Goal: Find contact information: Find contact information

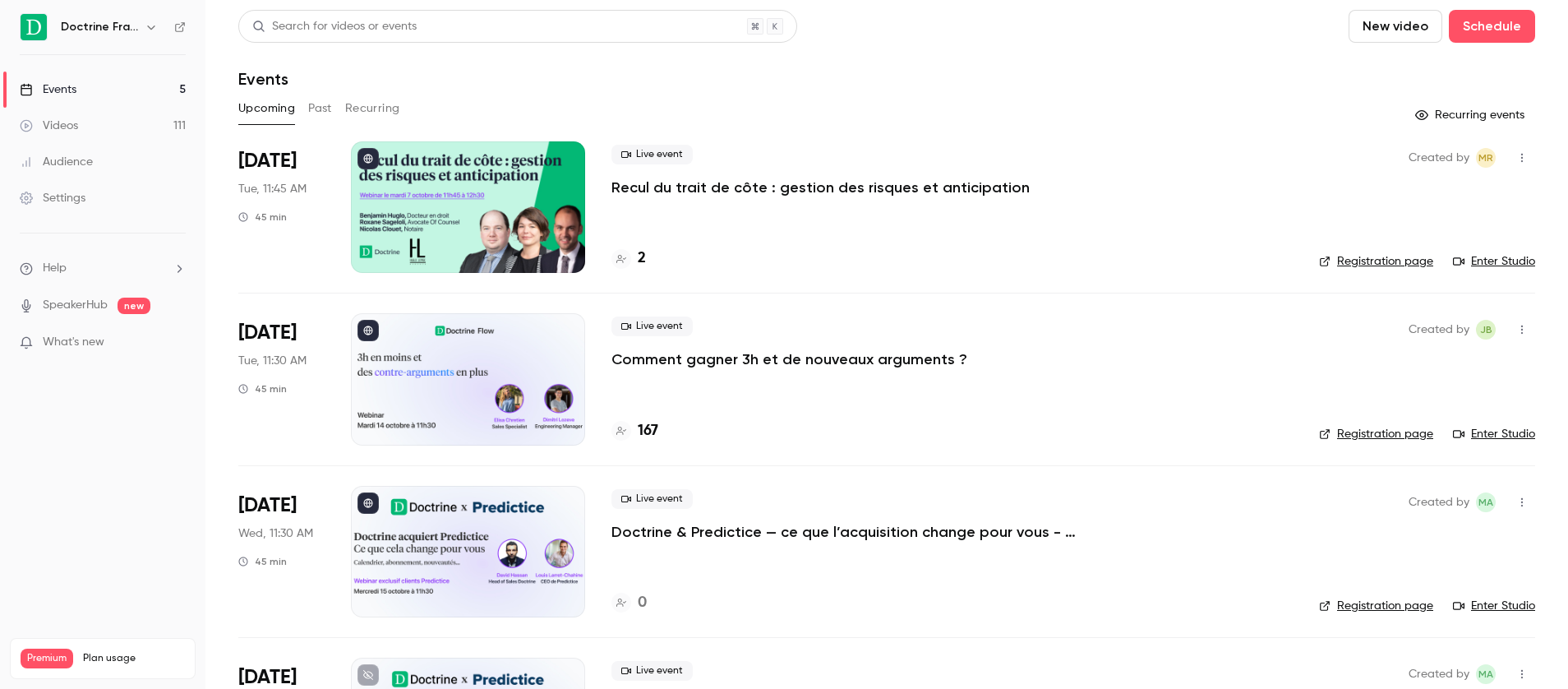
click at [150, 32] on icon "button" at bounding box center [151, 27] width 13 height 13
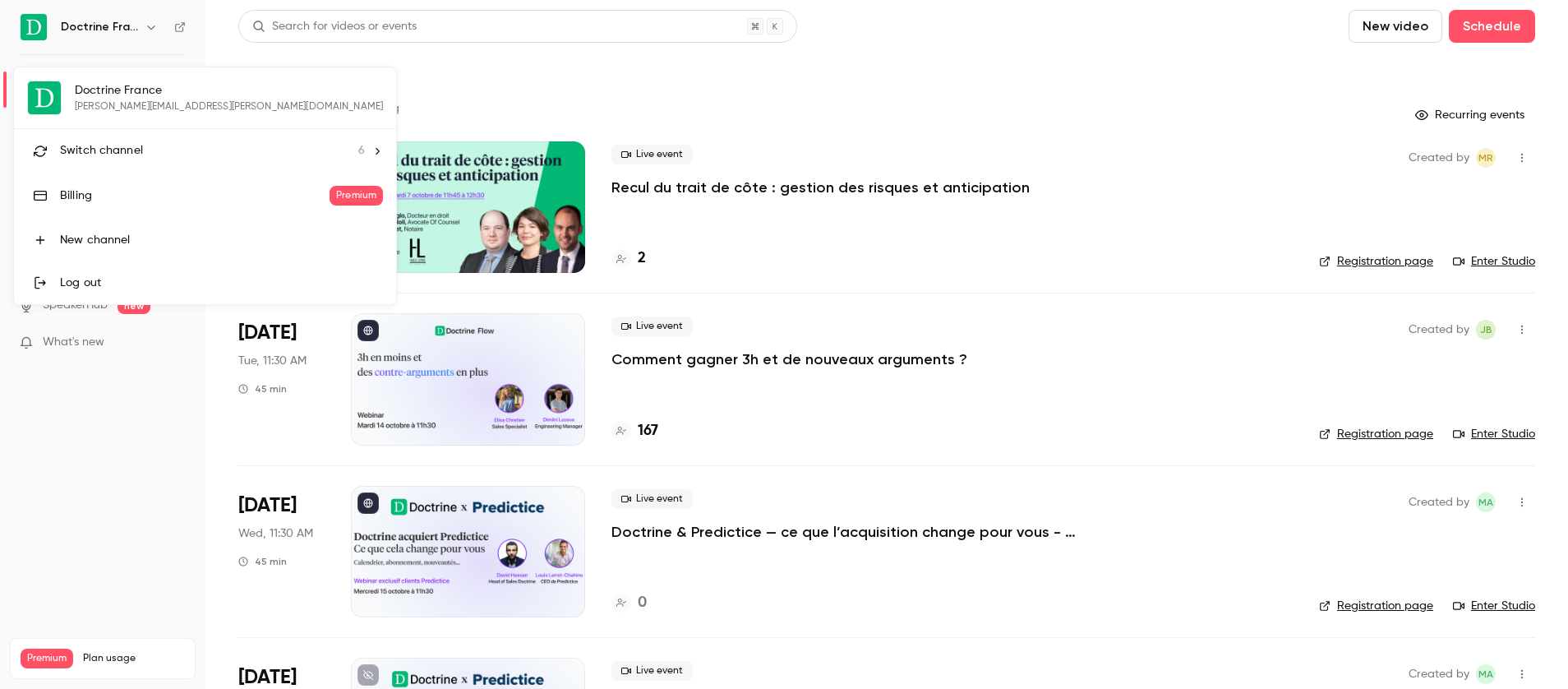
click at [155, 149] on div "Switch channel 6" at bounding box center [212, 150] width 305 height 18
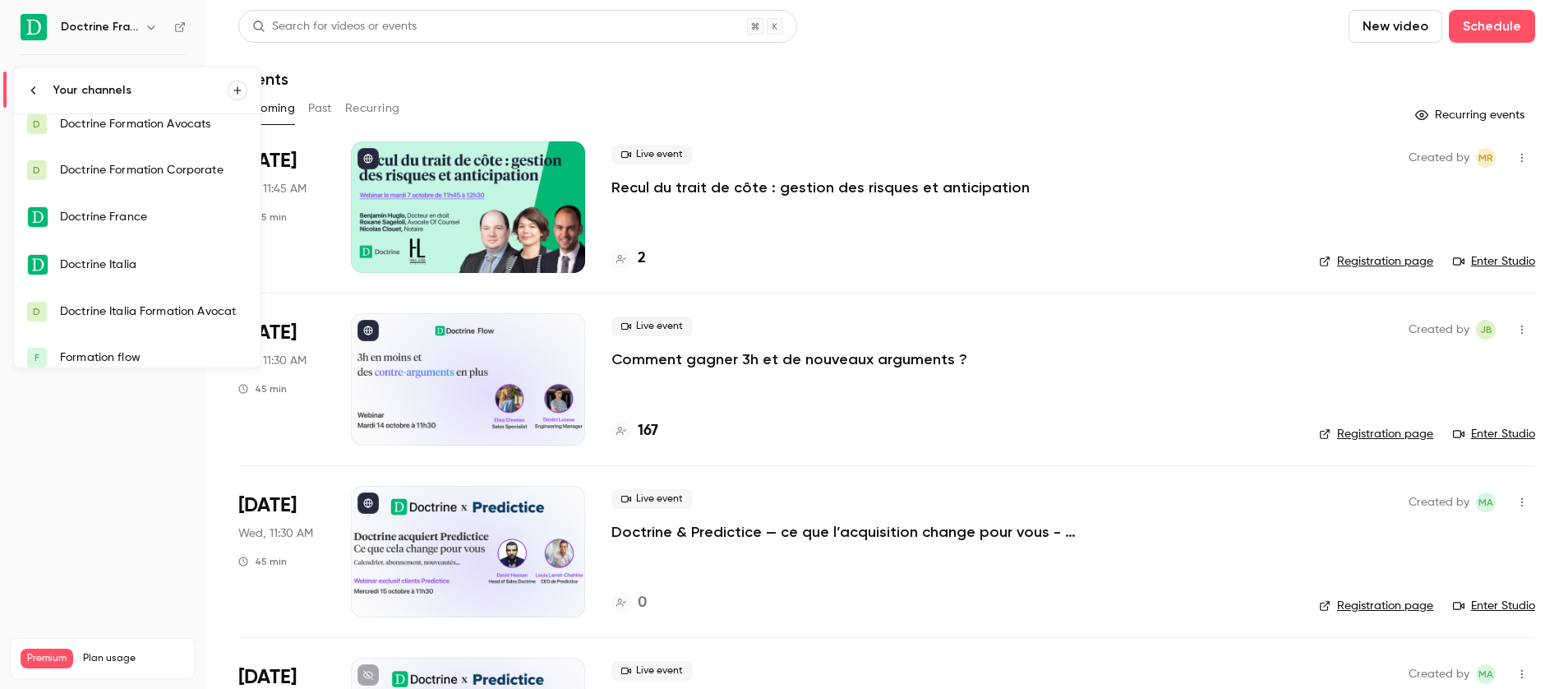
scroll to position [26, 0]
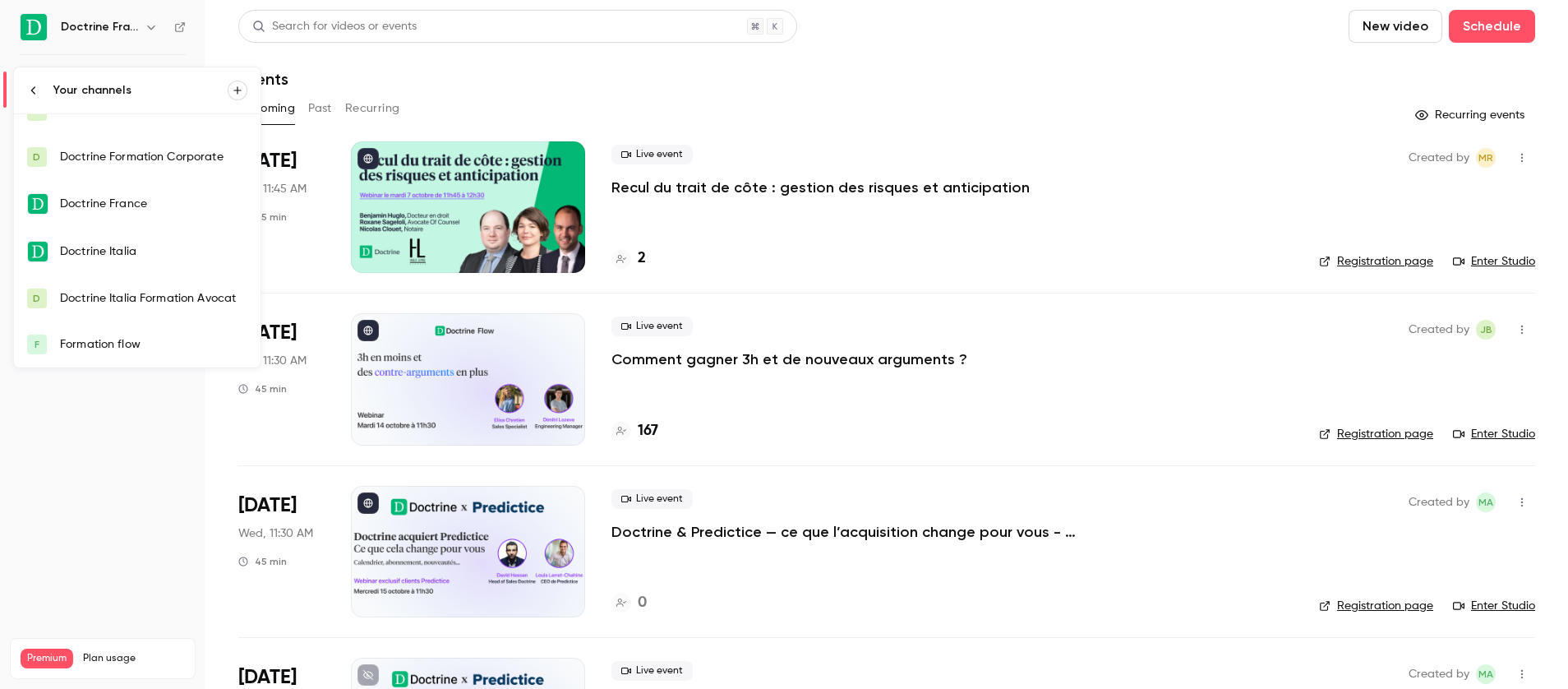
click at [145, 343] on div "Formation flow" at bounding box center [153, 344] width 187 height 17
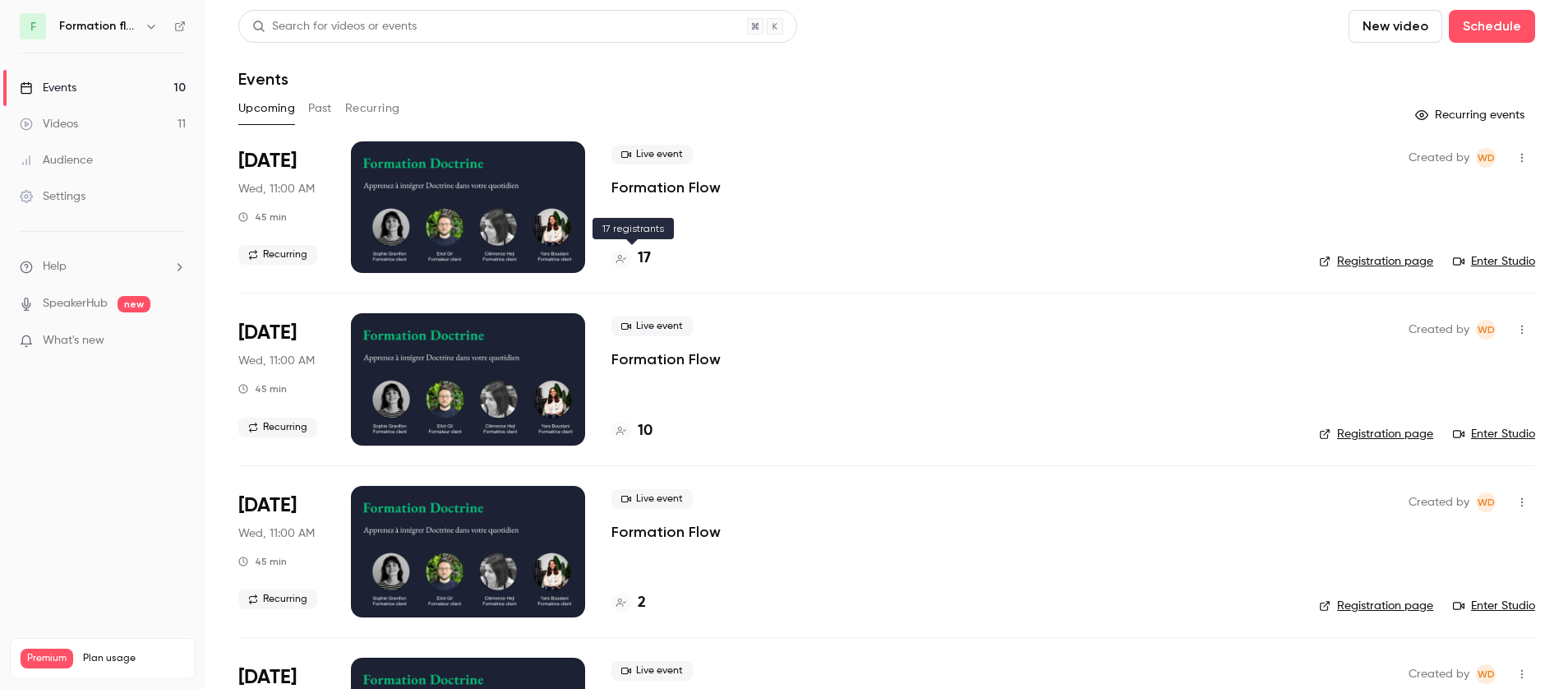
click at [633, 259] on div "17" at bounding box center [631, 259] width 39 height 22
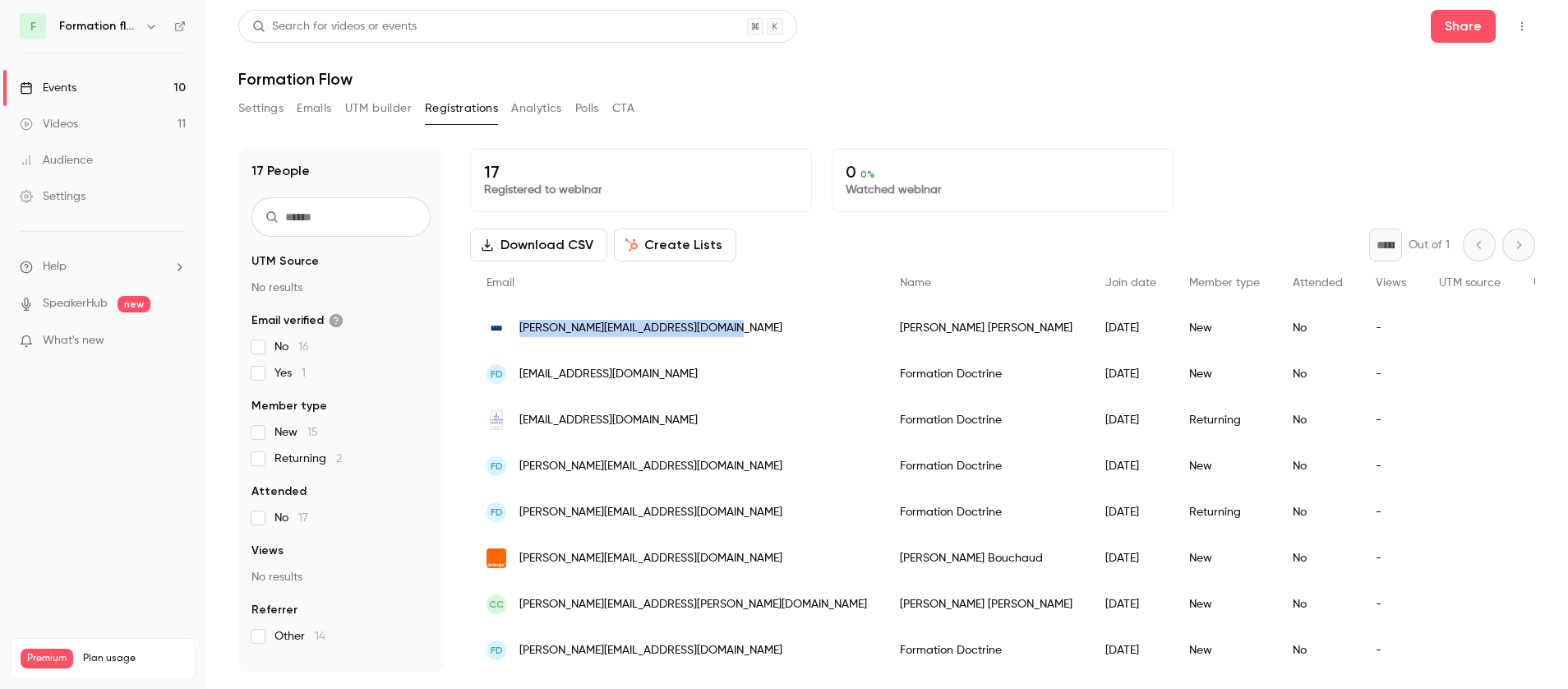
drag, startPoint x: 516, startPoint y: 329, endPoint x: 729, endPoint y: 330, distance: 213.0
click at [729, 330] on div "[PERSON_NAME][EMAIL_ADDRESS][DOMAIN_NAME]" at bounding box center [677, 328] width 413 height 46
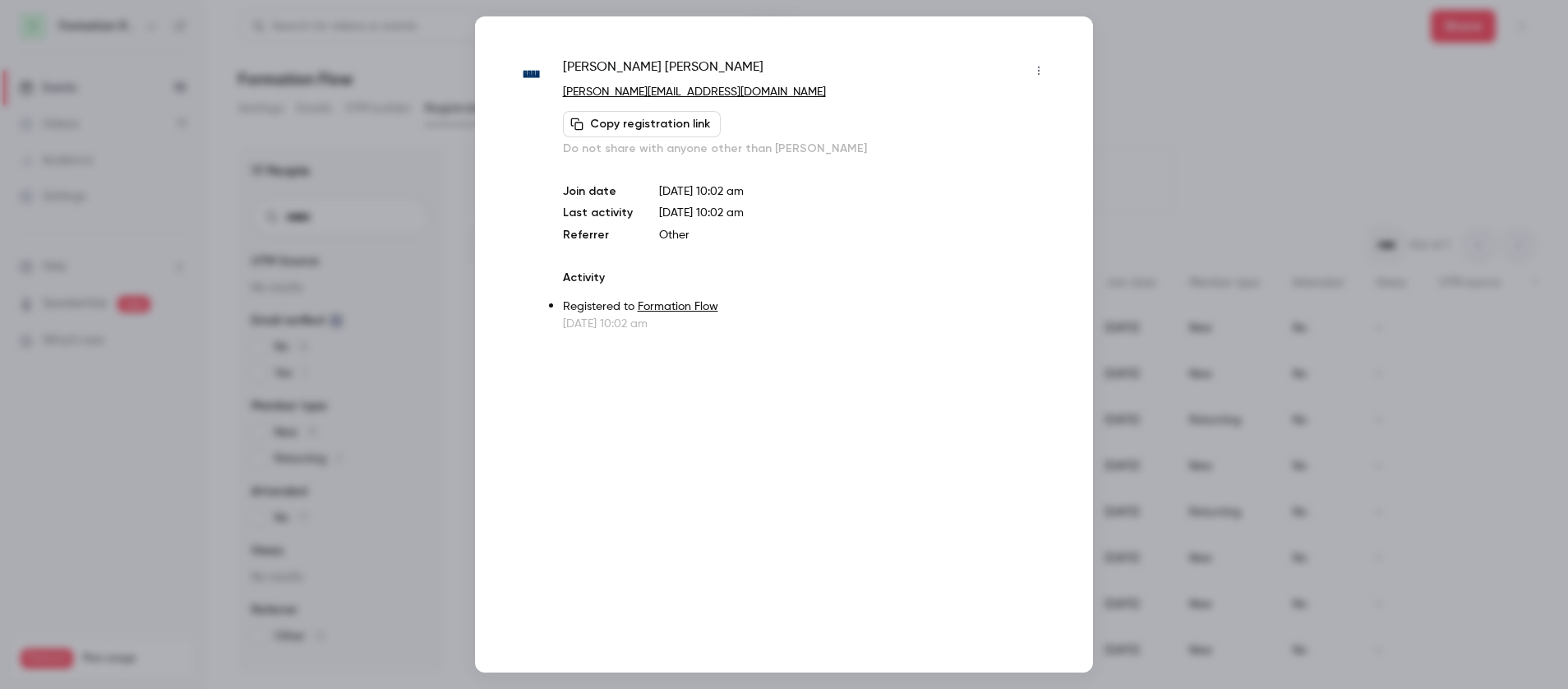
copy span "[PERSON_NAME][EMAIL_ADDRESS][DOMAIN_NAME]"
copy link "[PERSON_NAME][EMAIL_ADDRESS][DOMAIN_NAME]"
click at [1339, 213] on div at bounding box center [784, 344] width 1568 height 689
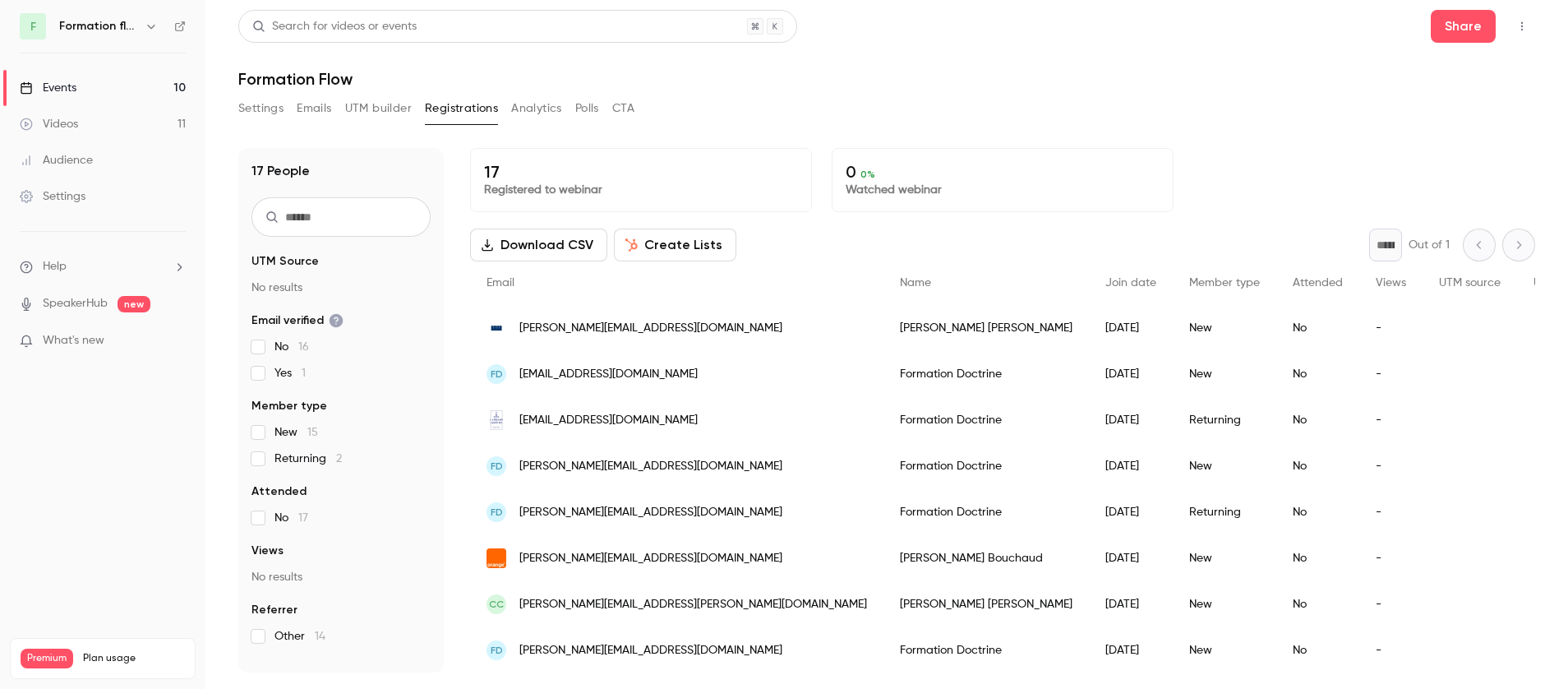
click at [600, 374] on span "[EMAIL_ADDRESS][DOMAIN_NAME]" at bounding box center [609, 375] width 178 height 18
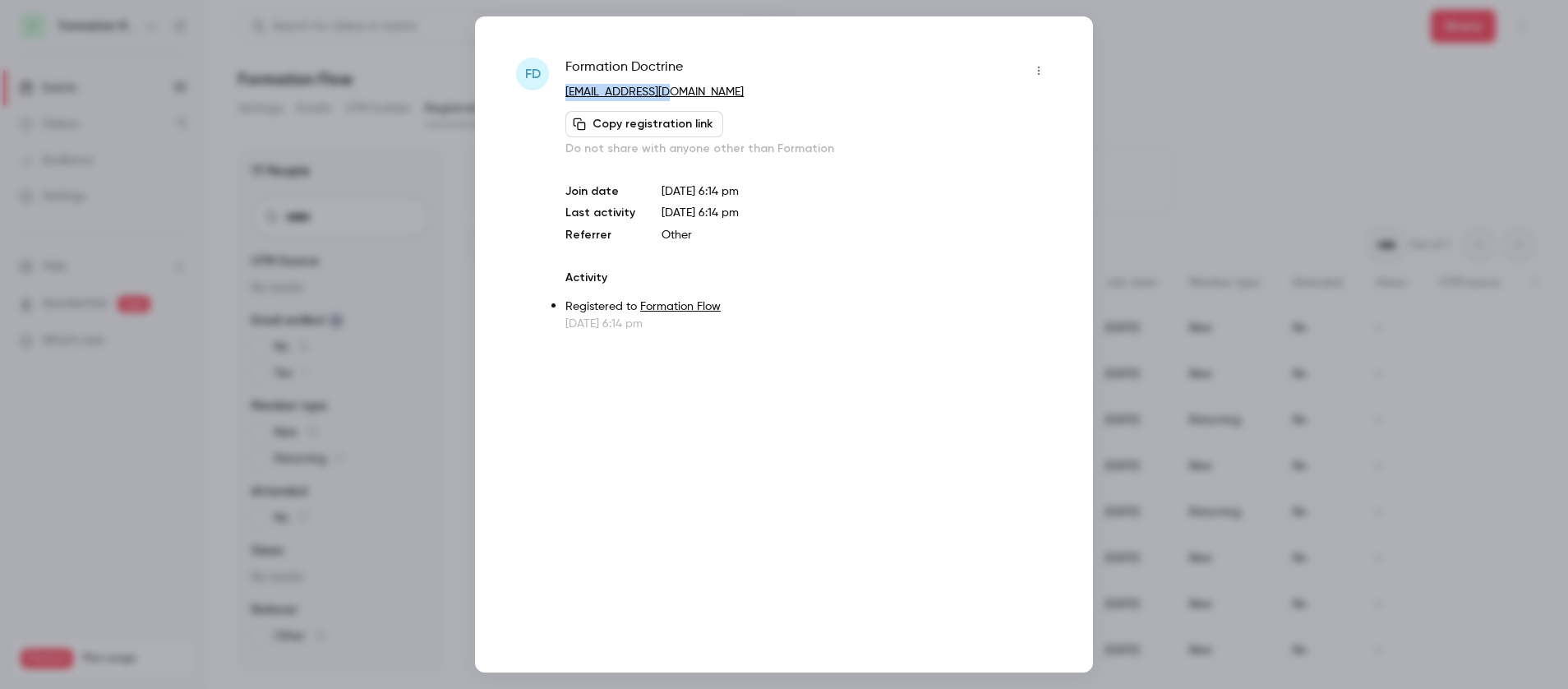
copy link "[EMAIL_ADDRESS][DOMAIN_NAME]"
click at [1154, 82] on div at bounding box center [784, 344] width 1568 height 689
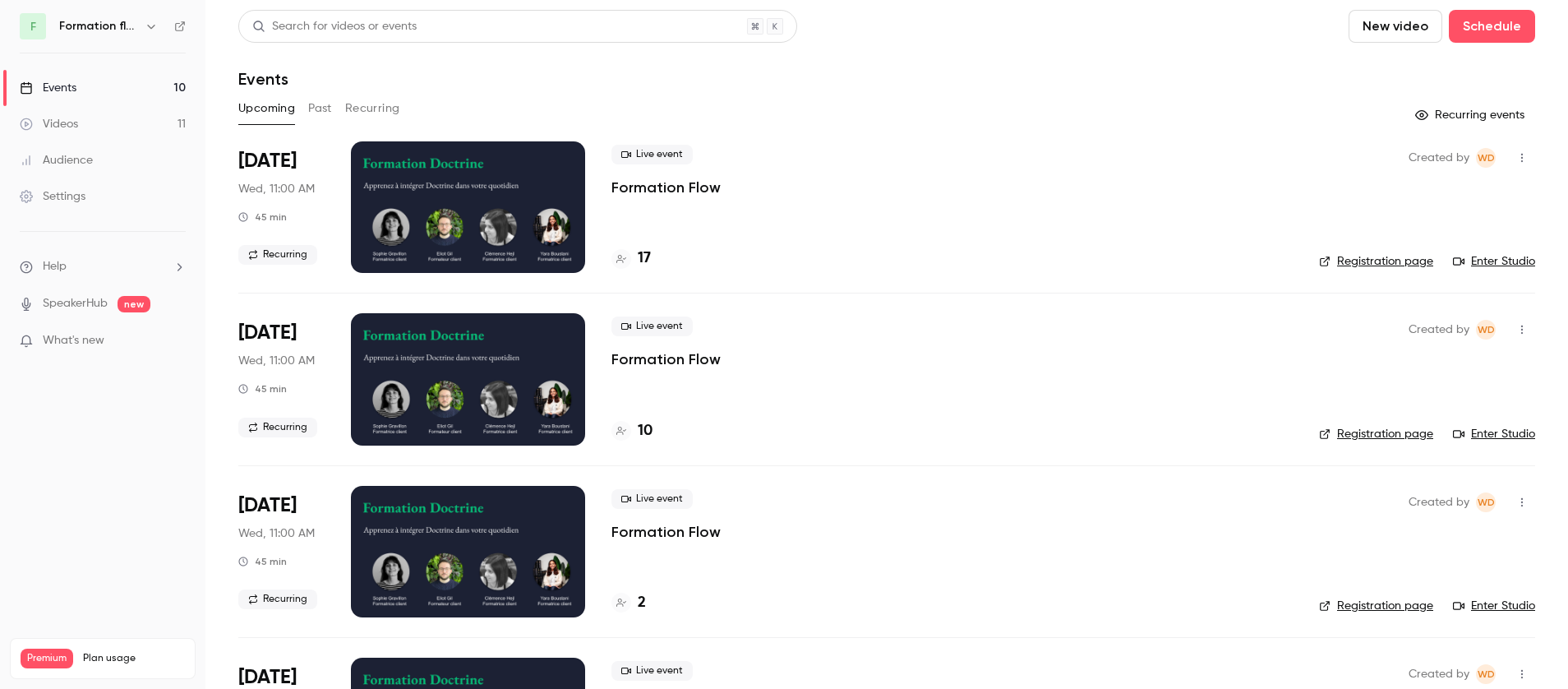
click at [1466, 258] on link "Enter Studio" at bounding box center [1494, 261] width 82 height 17
